Goal: Information Seeking & Learning: Learn about a topic

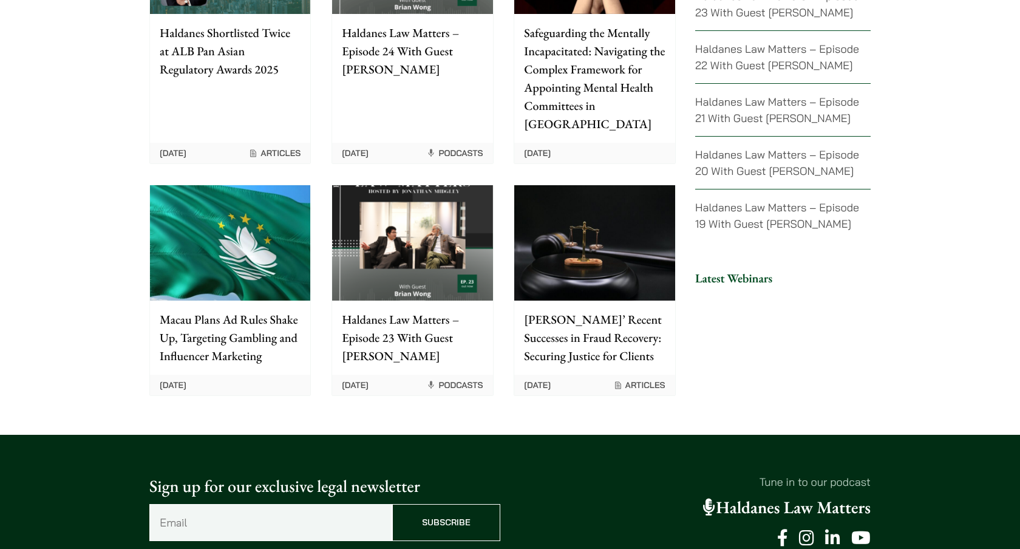
scroll to position [3092, 0]
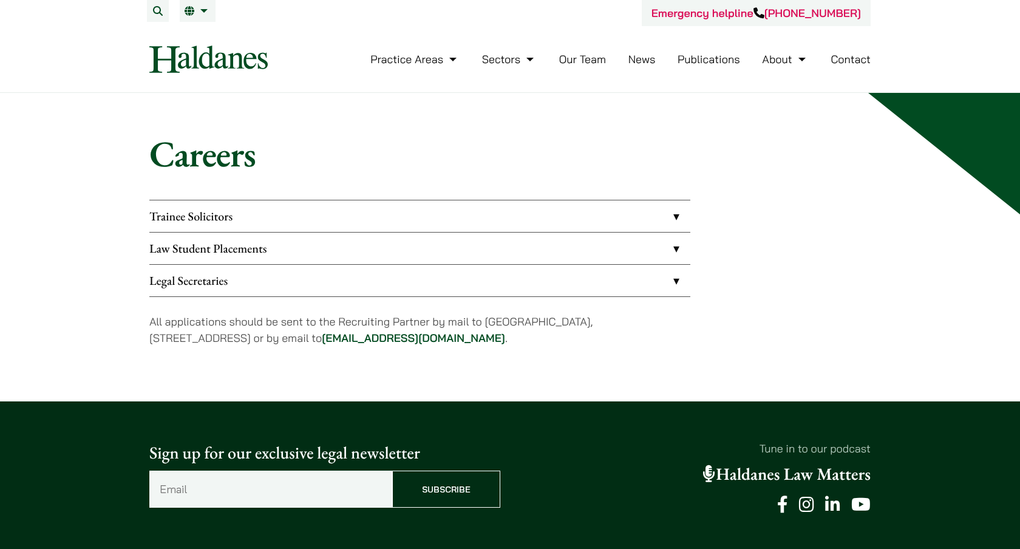
click at [619, 284] on link "Legal Secretaries" at bounding box center [419, 281] width 541 height 32
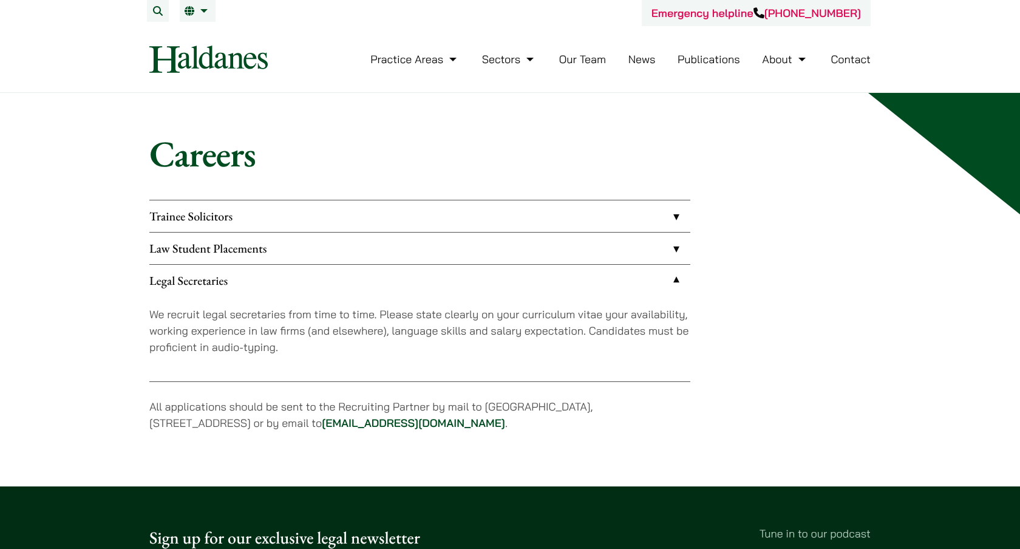
click at [623, 242] on link "Law Student Placements" at bounding box center [419, 249] width 541 height 32
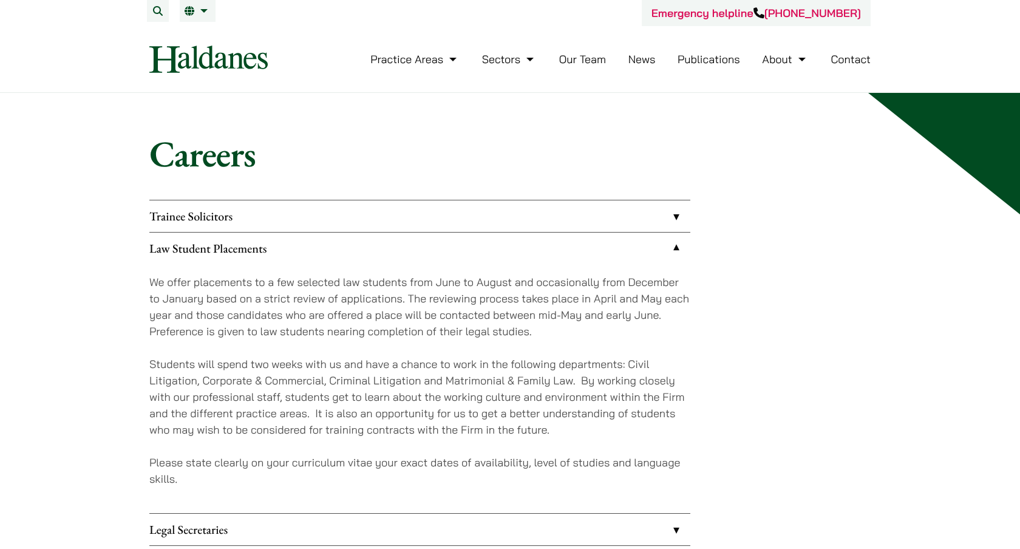
click at [624, 223] on link "Trainee Solicitors" at bounding box center [419, 216] width 541 height 32
